Goal: Obtain resource: Obtain resource

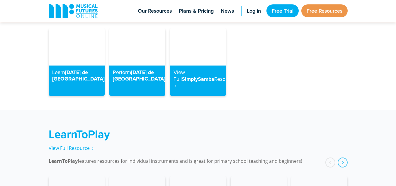
scroll to position [977, 0]
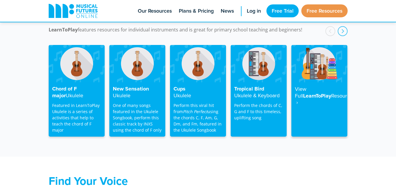
click at [306, 90] on h4 "View Full LearnToPlay Resource ‎ ›" at bounding box center [319, 96] width 49 height 20
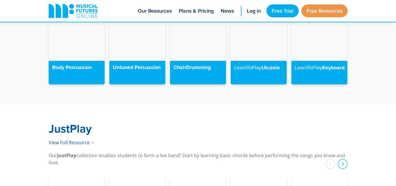
scroll to position [1591, 0]
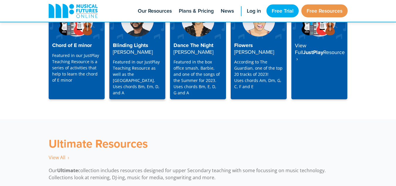
click at [133, 59] on p "Featured in our JustPlay Teaching Resource as well as the Playalong Library. Us…" at bounding box center [137, 77] width 49 height 37
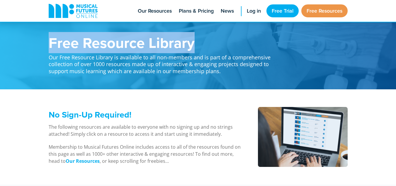
drag, startPoint x: 395, startPoint y: 15, endPoint x: 400, endPoint y: 48, distance: 32.7
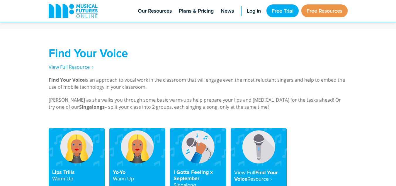
scroll to position [1373, 0]
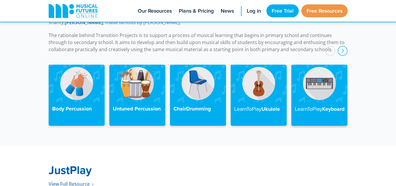
click at [316, 84] on img at bounding box center [320, 83] width 56 height 37
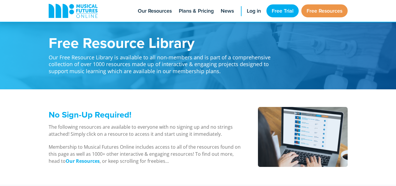
scroll to position [1591, 0]
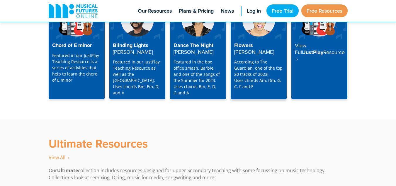
click at [258, 59] on p "According to The Guardian, one of the top 20 tracks of 2023! Uses chords Am, Dm…" at bounding box center [258, 74] width 49 height 31
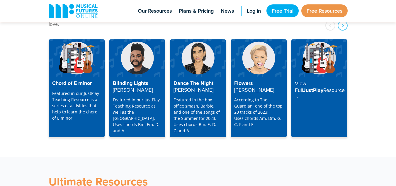
scroll to position [1546, 0]
